Goal: Download file/media

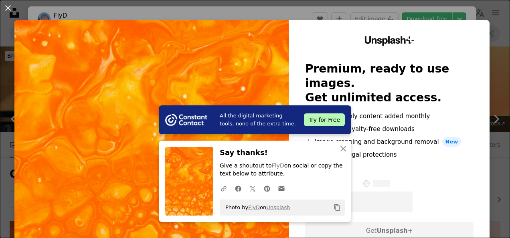
scroll to position [790, 0]
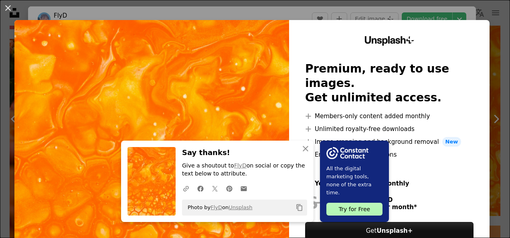
click at [417, 163] on div at bounding box center [389, 169] width 168 height 19
click at [288, 146] on div "An X shape Close Say thanks! Give a shoutout to FlyD on social or copy the text…" at bounding box center [217, 181] width 192 height 81
click at [303, 146] on icon "button" at bounding box center [306, 149] width 6 height 6
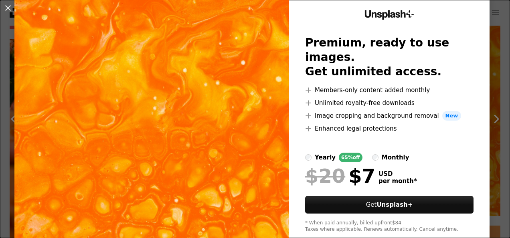
scroll to position [26, 0]
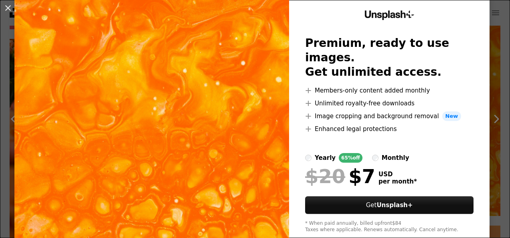
click at [495, 150] on div "An X shape Unsplash+ Premium, ready to use images. Get unlimited access. A plus…" at bounding box center [255, 119] width 510 height 238
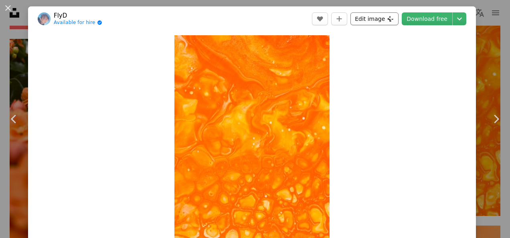
click at [365, 17] on button "Edit image Plus sign for Unsplash+" at bounding box center [374, 18] width 48 height 13
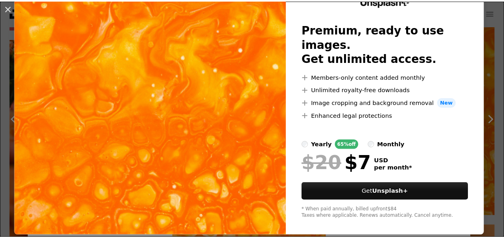
scroll to position [42, 0]
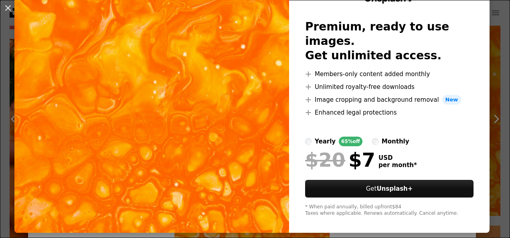
click at [490, 90] on div "An X shape Unsplash+ Premium, ready to use images. Get unlimited access. A plus…" at bounding box center [255, 119] width 510 height 238
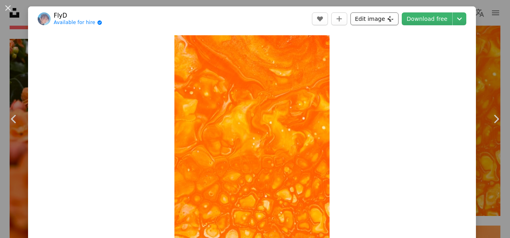
click at [366, 18] on button "Edit image Plus sign for Unsplash+" at bounding box center [374, 18] width 48 height 13
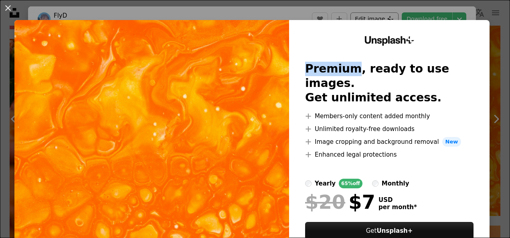
click at [366, 18] on div "An X shape Unsplash+ Premium, ready to use images. Get unlimited access. A plus…" at bounding box center [255, 119] width 510 height 238
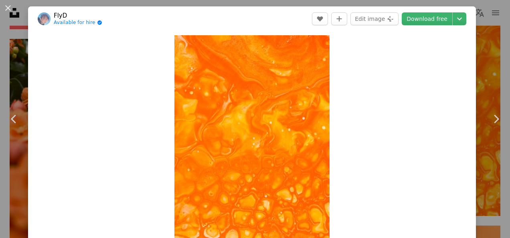
click at [480, 37] on div "An X shape Chevron left Chevron right FlyD Available for hire A checkmark insid…" at bounding box center [255, 119] width 510 height 238
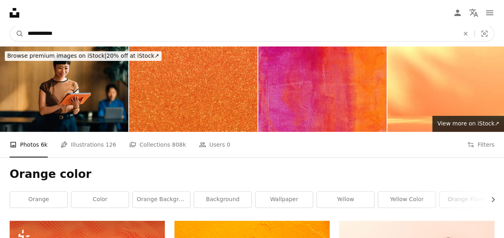
click at [332, 32] on input "**********" at bounding box center [240, 33] width 433 height 15
type input "*"
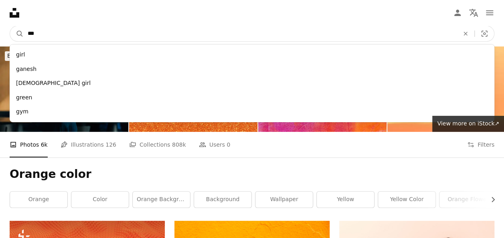
type input "****"
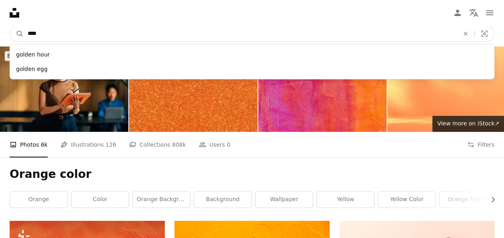
click button "A magnifying glass" at bounding box center [17, 33] width 14 height 15
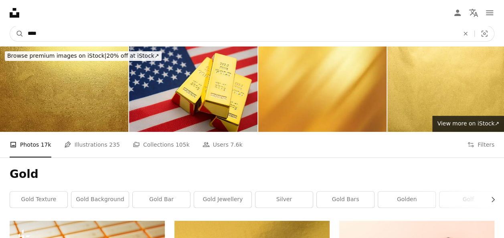
click at [274, 34] on input "****" at bounding box center [240, 33] width 433 height 15
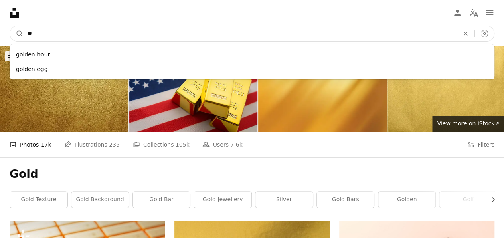
type input "*"
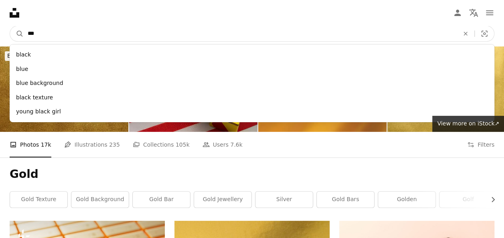
type input "****"
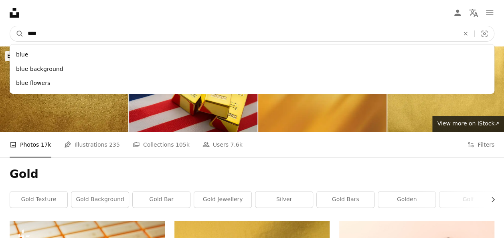
click button "A magnifying glass" at bounding box center [17, 33] width 14 height 15
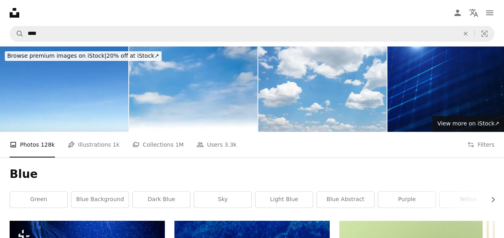
drag, startPoint x: 502, startPoint y: 32, endPoint x: 503, endPoint y: 42, distance: 10.1
click at [503, 42] on nav "A magnifying glass **** An X shape Visual search Filters Get Unsplash+ Log in S…" at bounding box center [252, 34] width 504 height 26
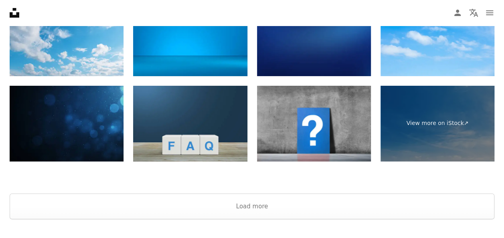
scroll to position [1547, 0]
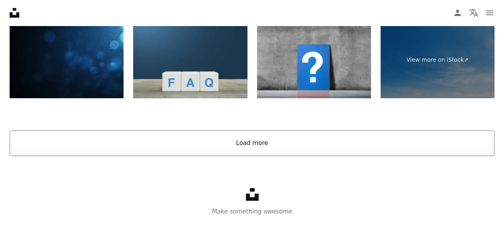
click at [243, 142] on button "Load more" at bounding box center [252, 143] width 485 height 26
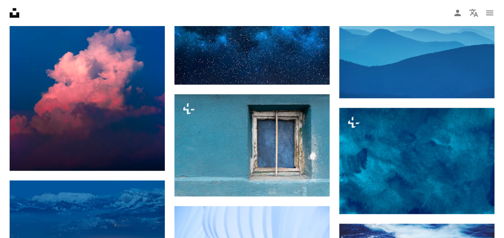
scroll to position [3450, 0]
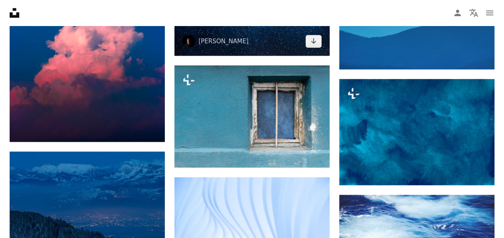
click at [283, 45] on img at bounding box center [251, 3] width 155 height 103
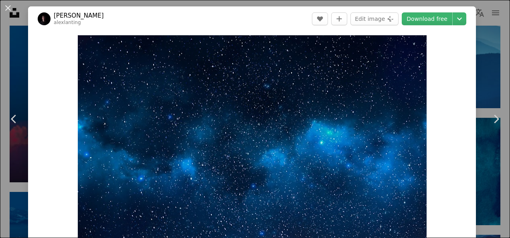
click at [489, 56] on div "An X shape Chevron left Chevron right [PERSON_NAME] A heart A plus sign Edit im…" at bounding box center [255, 119] width 510 height 238
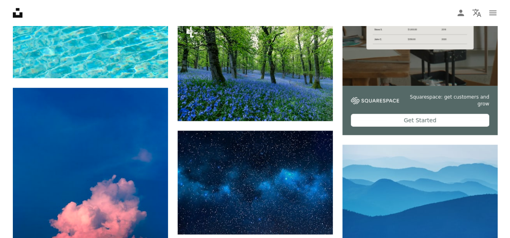
scroll to position [3278, 0]
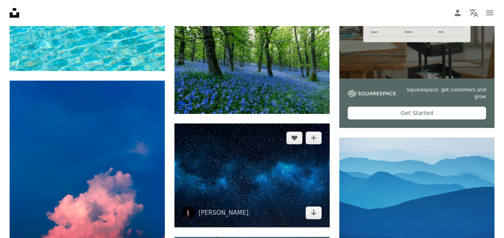
click at [265, 158] on img at bounding box center [251, 174] width 155 height 103
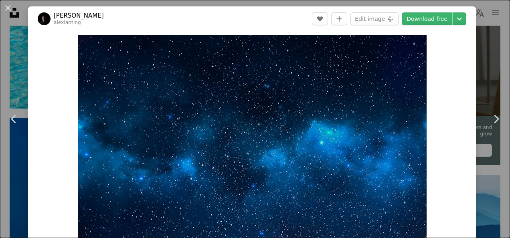
click at [476, 77] on div "An X shape Chevron left Chevron right [PERSON_NAME] A heart A plus sign Edit im…" at bounding box center [255, 119] width 510 height 238
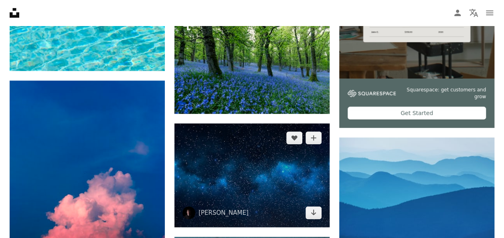
click at [214, 156] on img at bounding box center [251, 174] width 155 height 103
